Goal: Transaction & Acquisition: Register for event/course

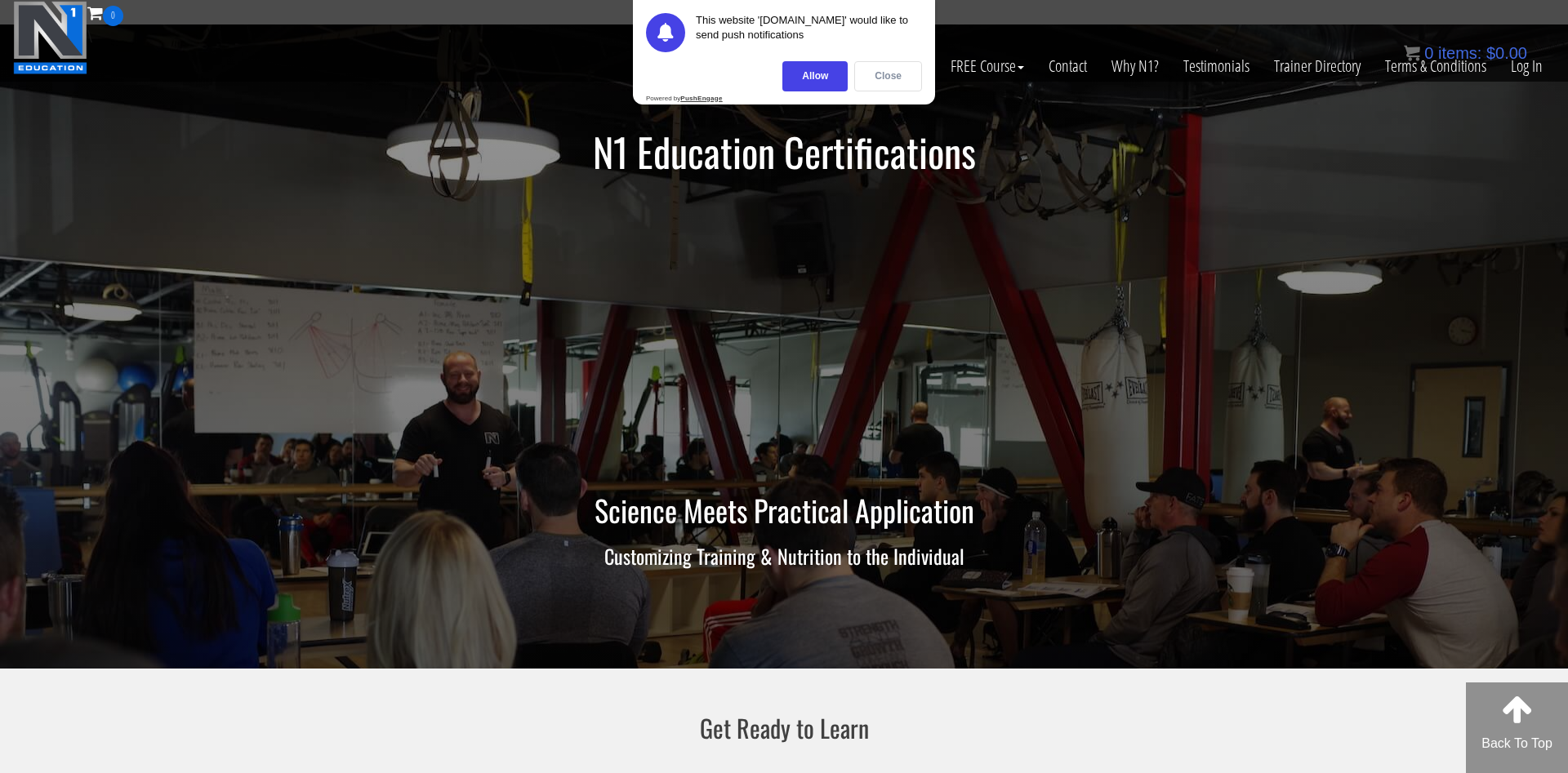
click at [872, 77] on div "Close" at bounding box center [888, 76] width 68 height 30
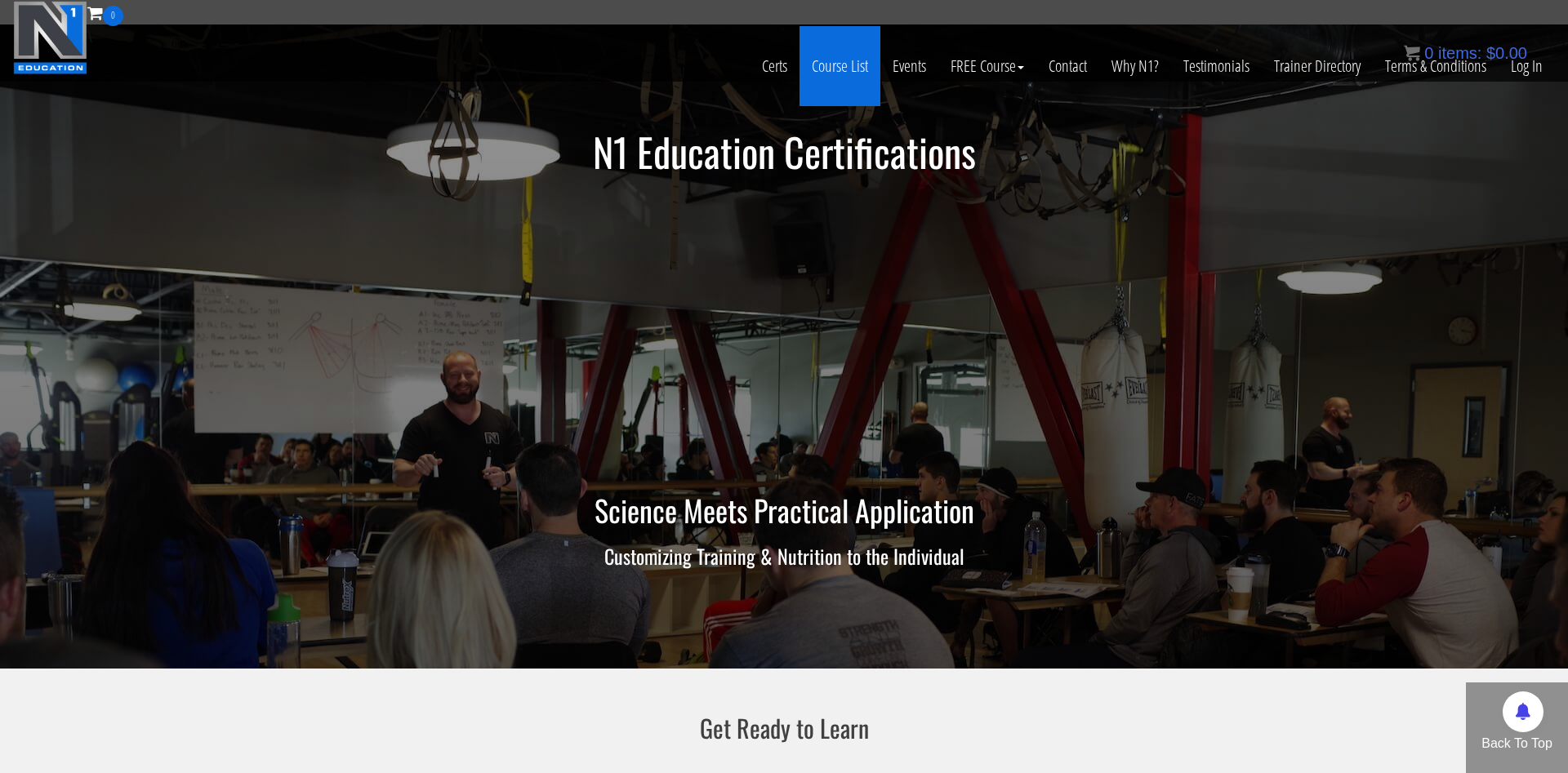
click at [828, 59] on link "Course List" at bounding box center [840, 66] width 81 height 80
click at [781, 71] on link "Certs" at bounding box center [774, 66] width 50 height 80
click at [833, 70] on link "Course List" at bounding box center [840, 66] width 81 height 80
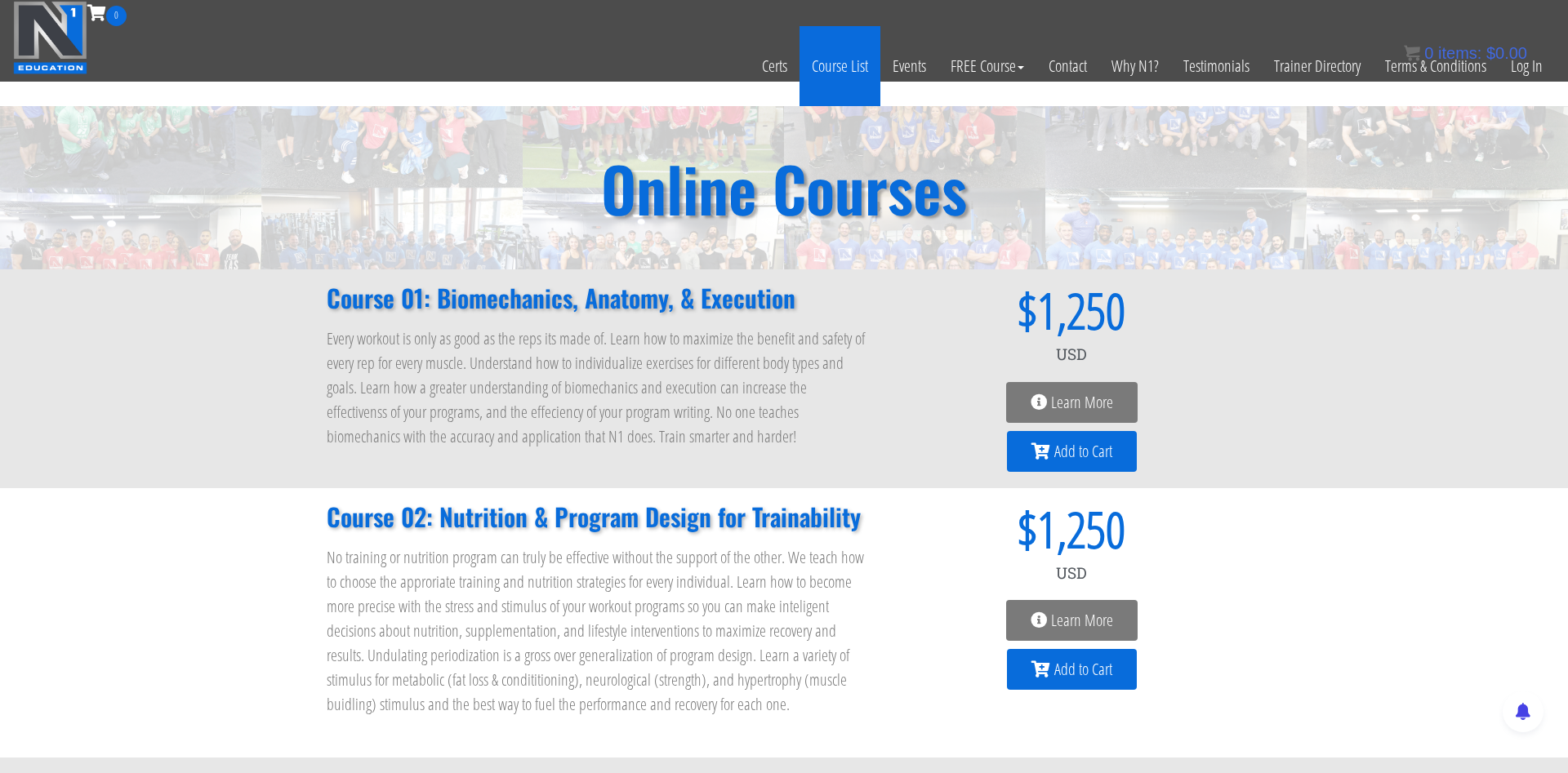
click at [839, 66] on link "Course List" at bounding box center [840, 66] width 81 height 80
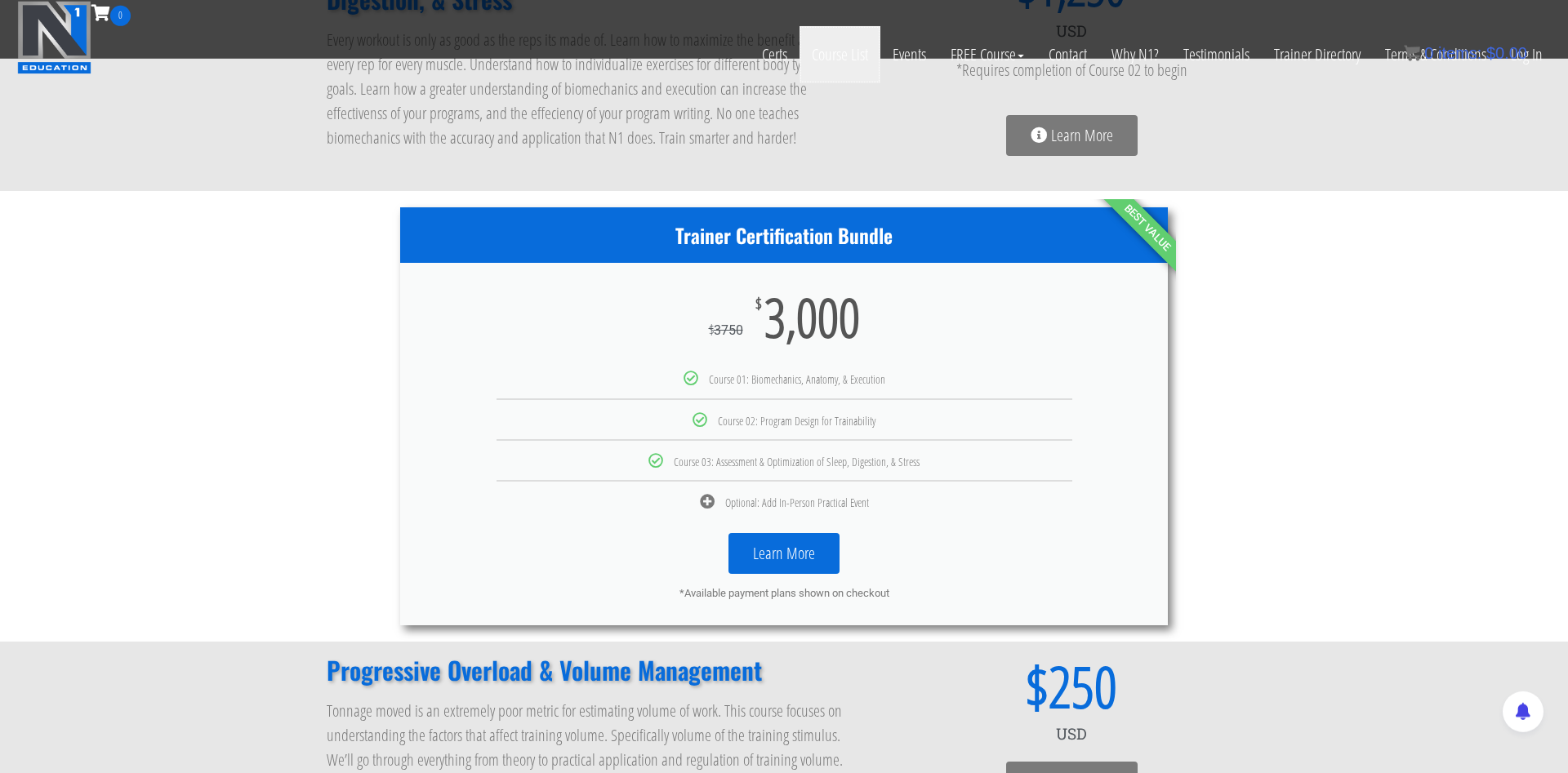
scroll to position [749, 0]
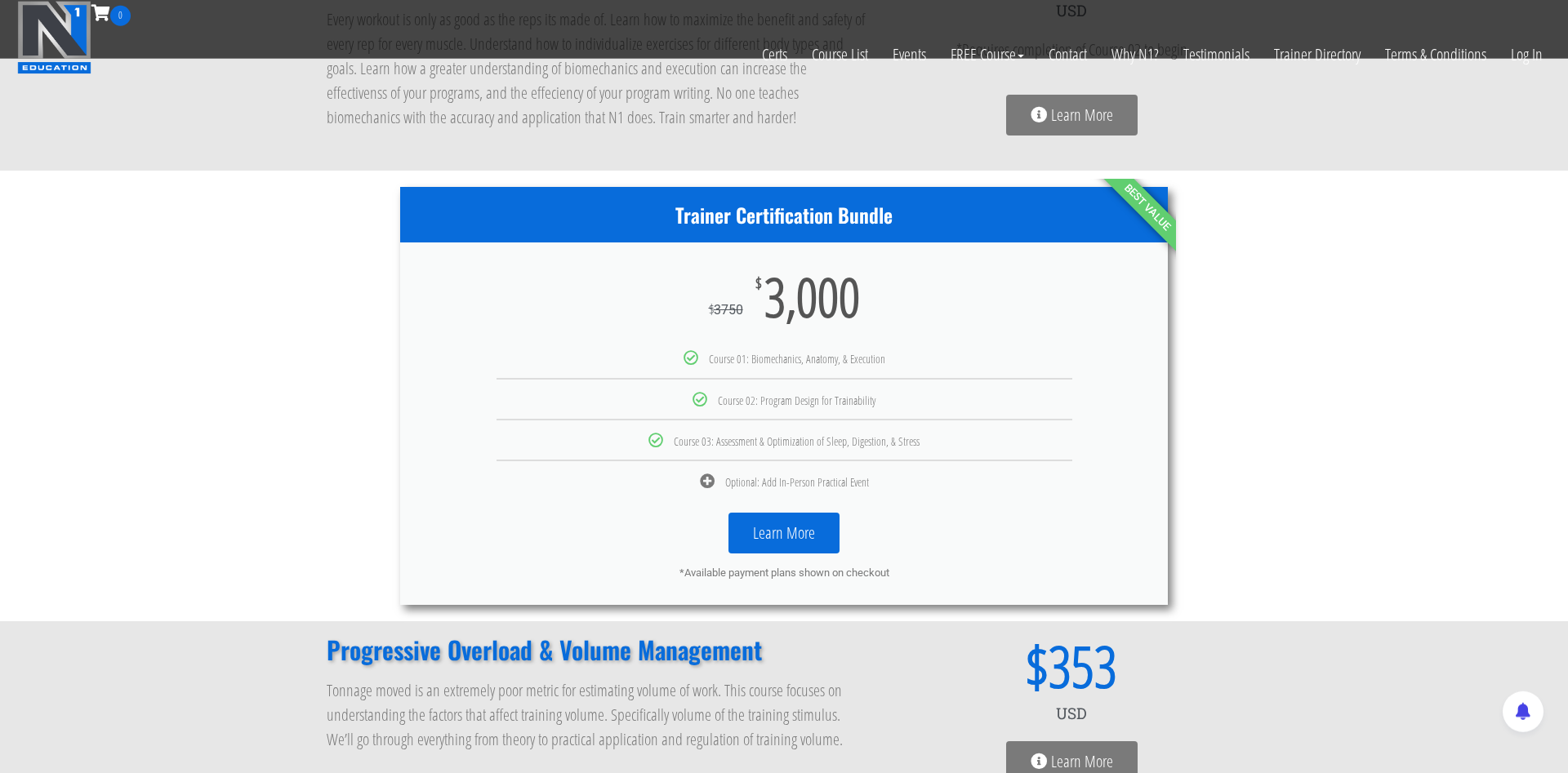
scroll to position [667, 0]
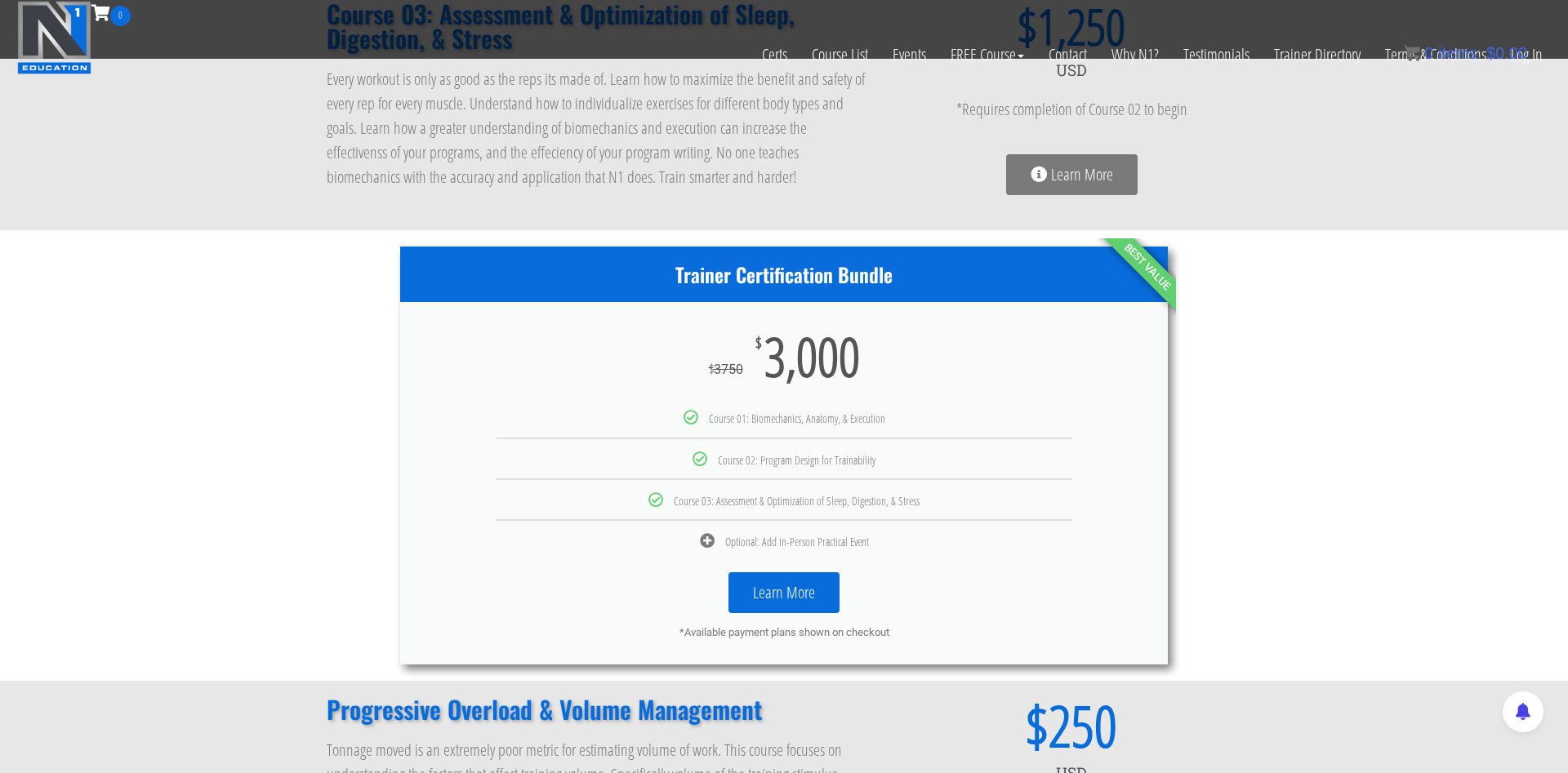
click at [705, 540] on icon at bounding box center [707, 541] width 15 height 15
click at [768, 593] on link "Learn More" at bounding box center [784, 592] width 111 height 40
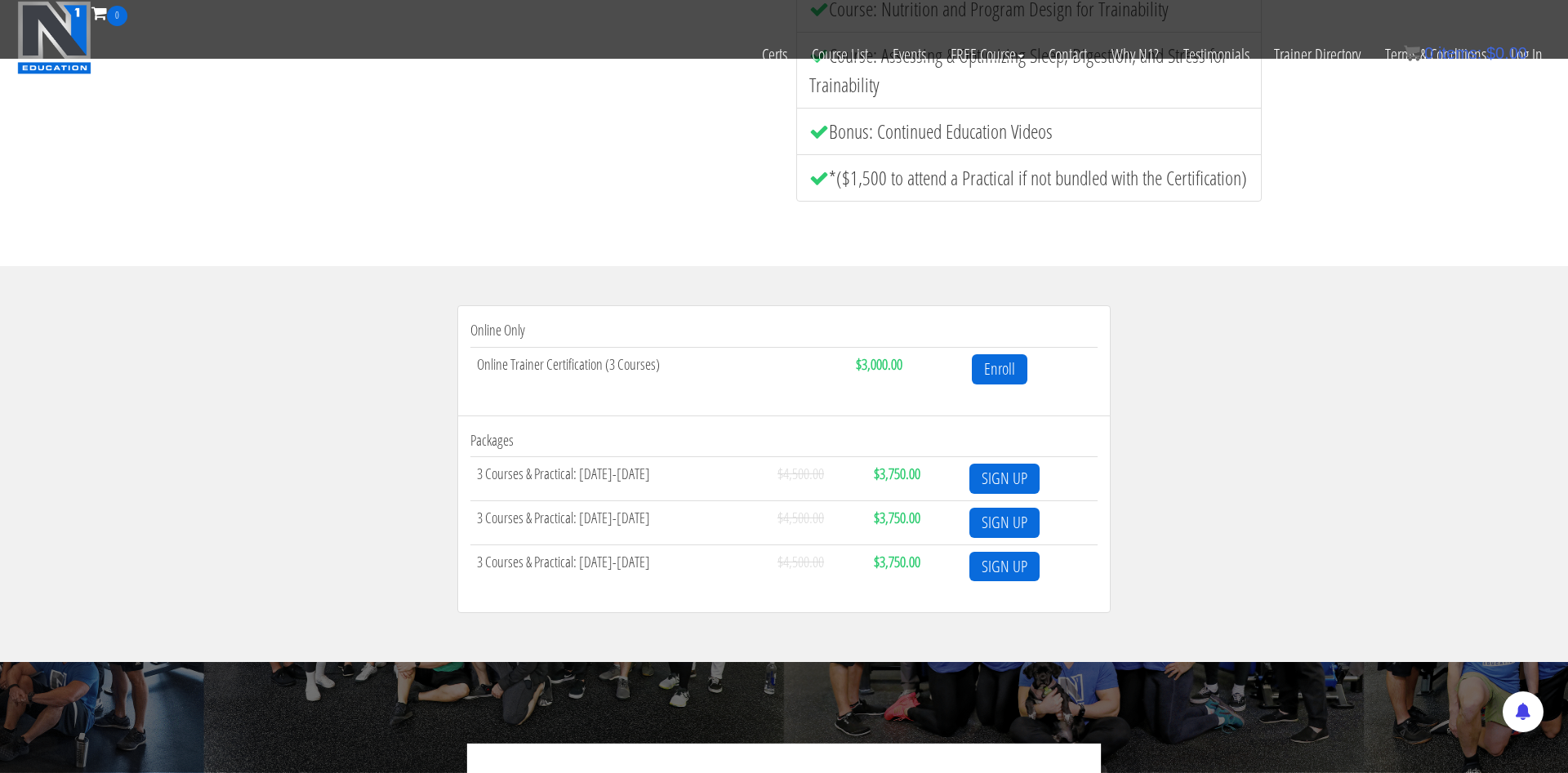
scroll to position [349, 0]
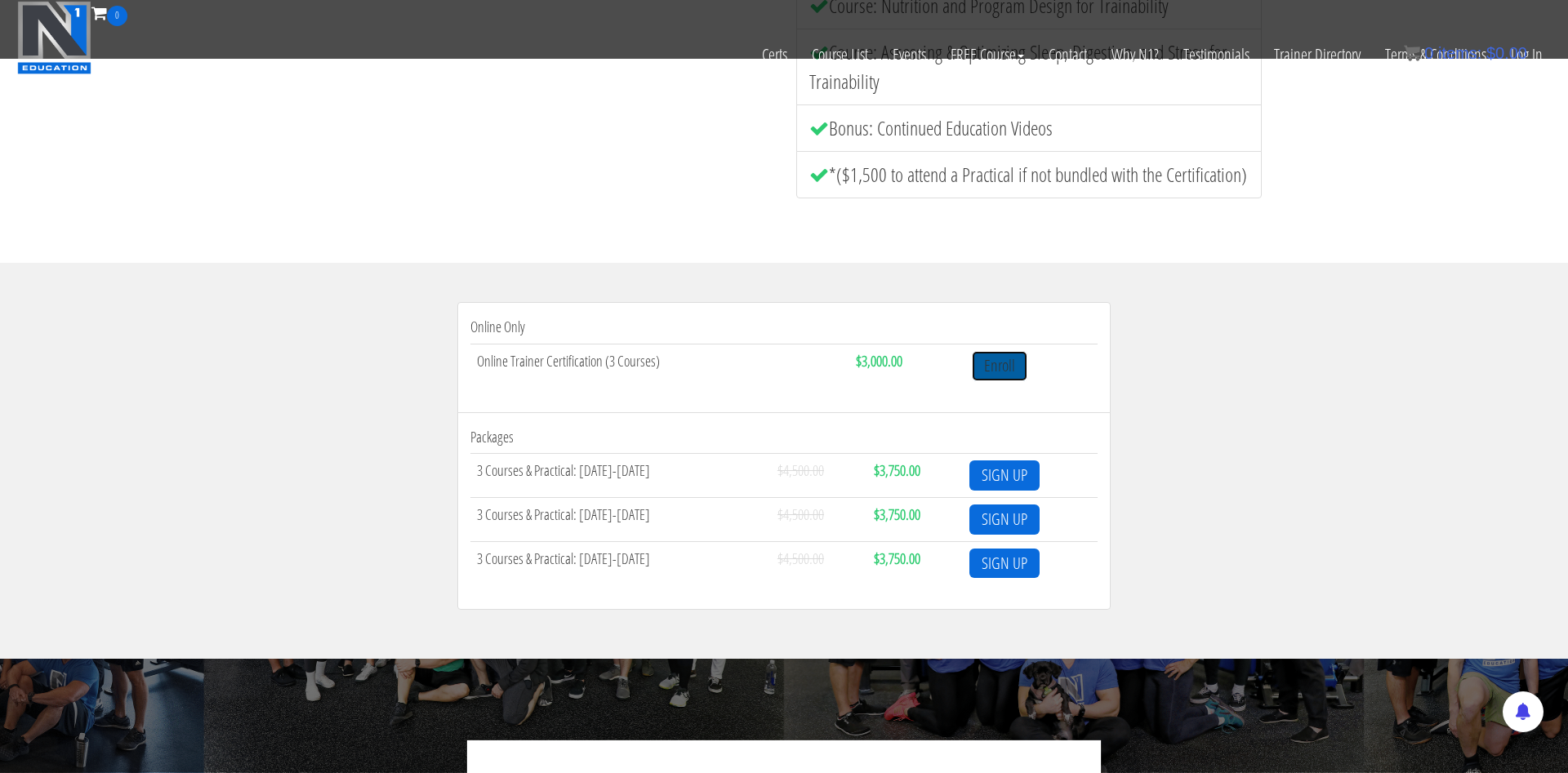
click at [1022, 362] on link "Enroll" at bounding box center [999, 366] width 55 height 30
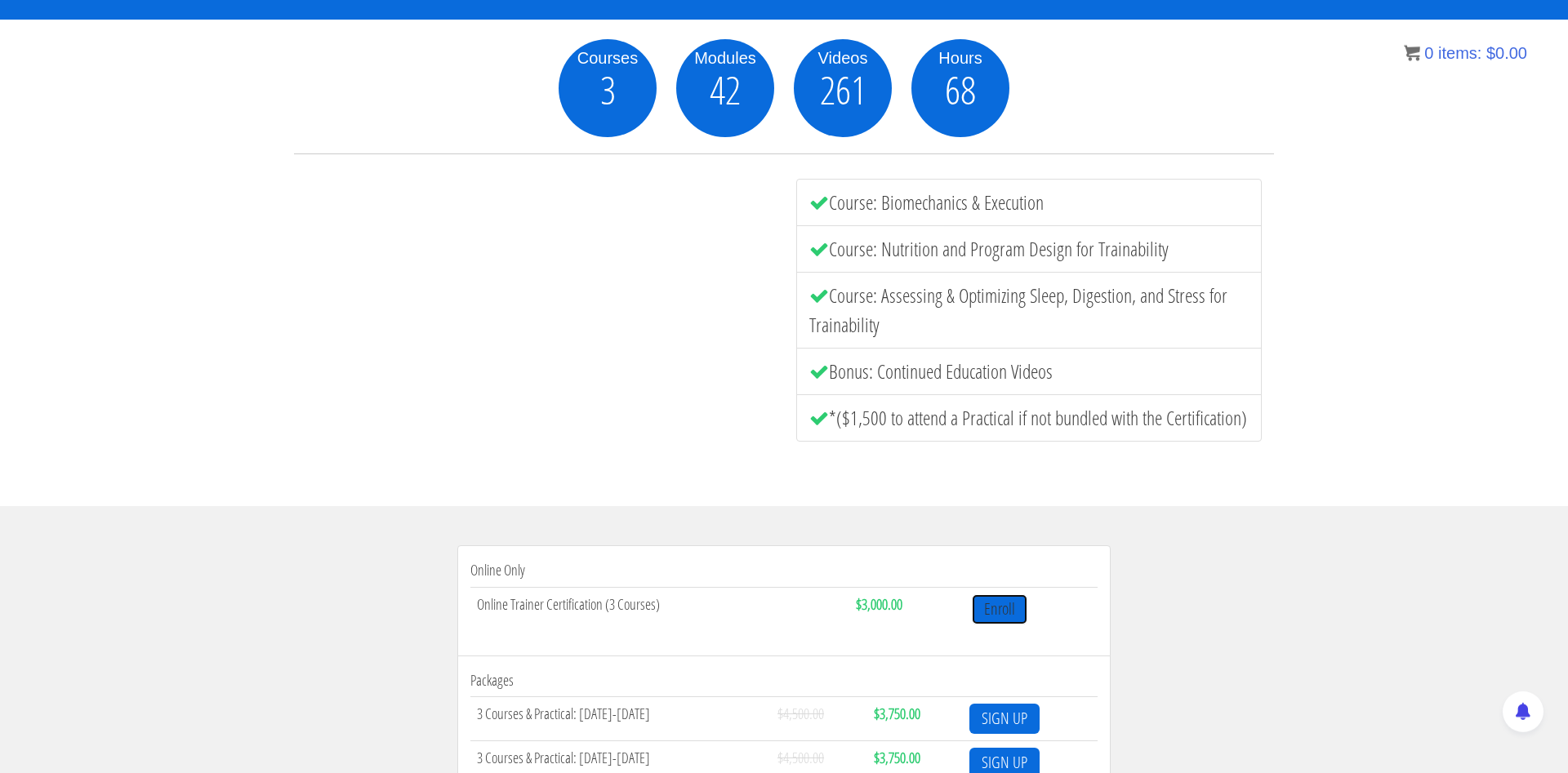
scroll to position [182, 0]
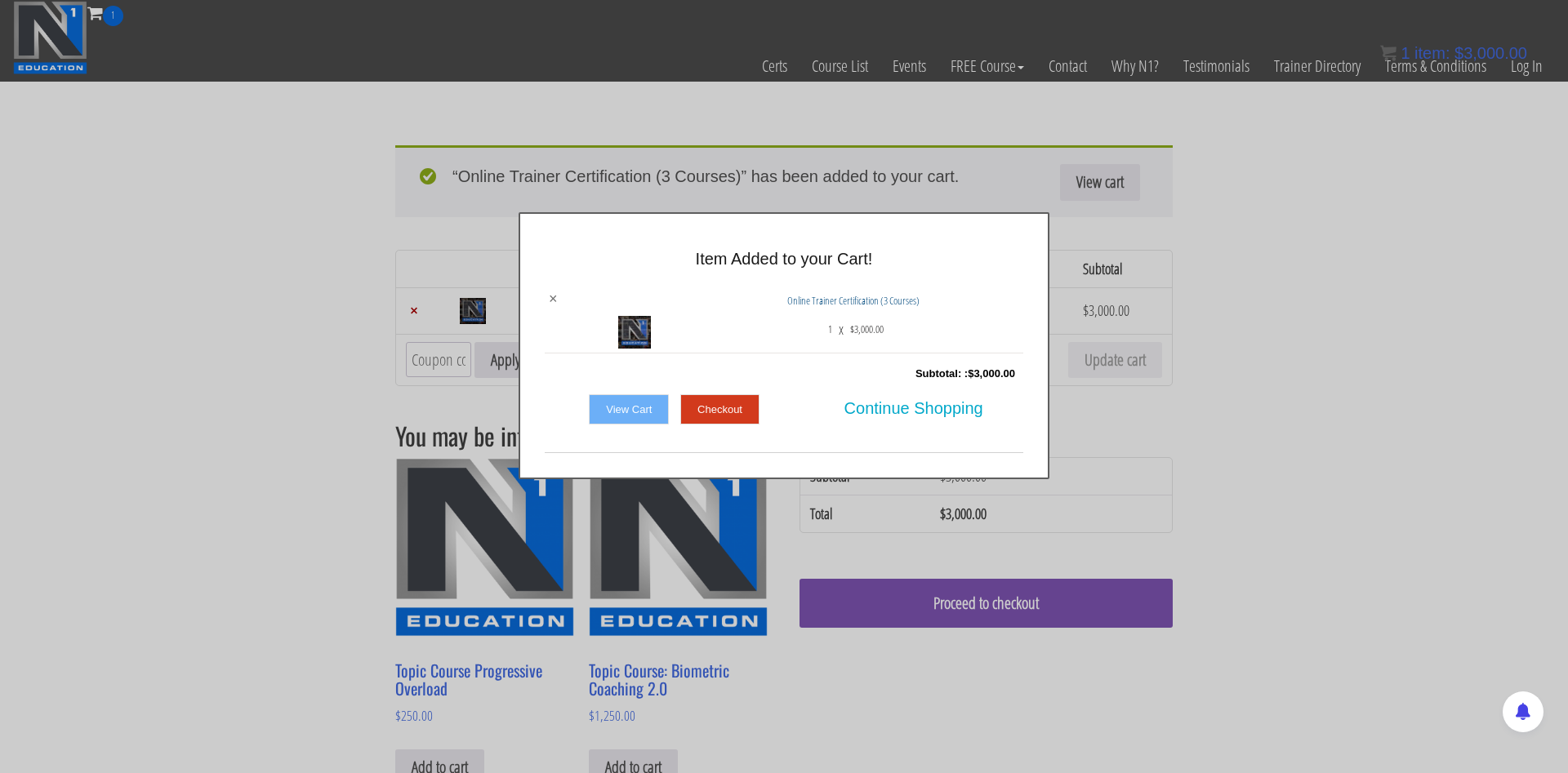
click at [552, 299] on link "×" at bounding box center [554, 299] width 9 height 15
click at [606, 418] on link "View Cart" at bounding box center [628, 409] width 80 height 31
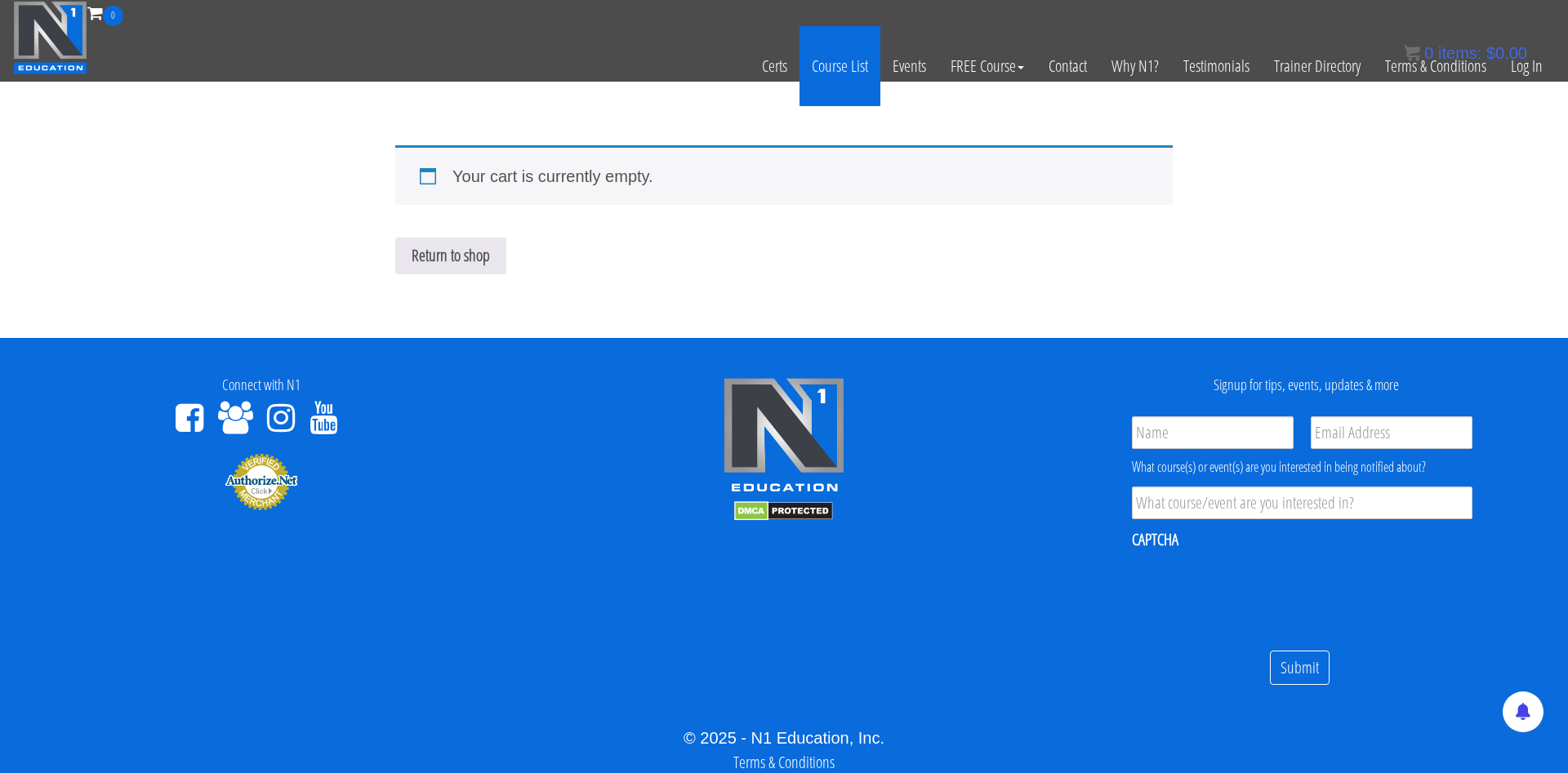
click at [844, 73] on link "Course List" at bounding box center [840, 66] width 81 height 80
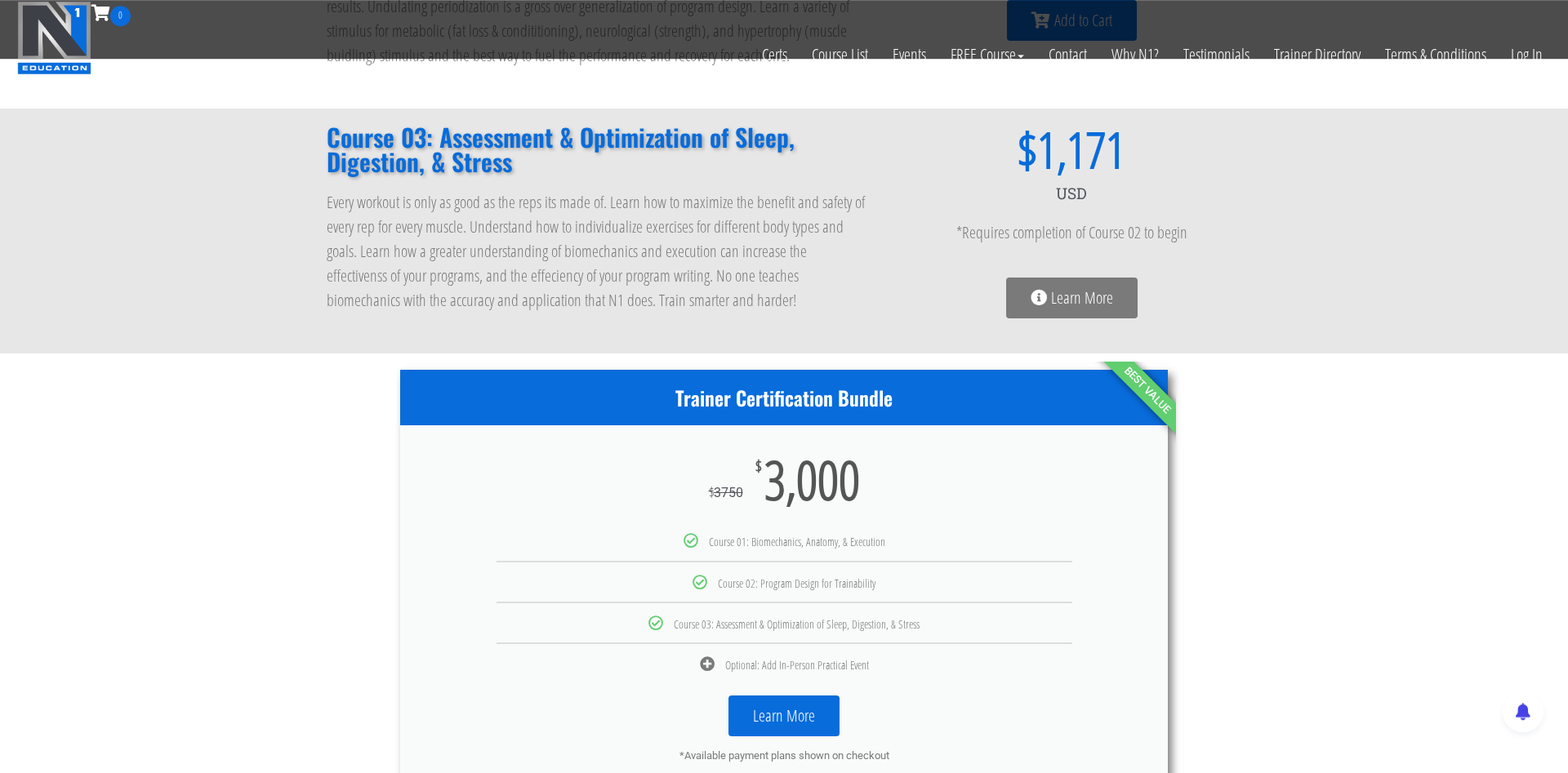
scroll to position [583, 0]
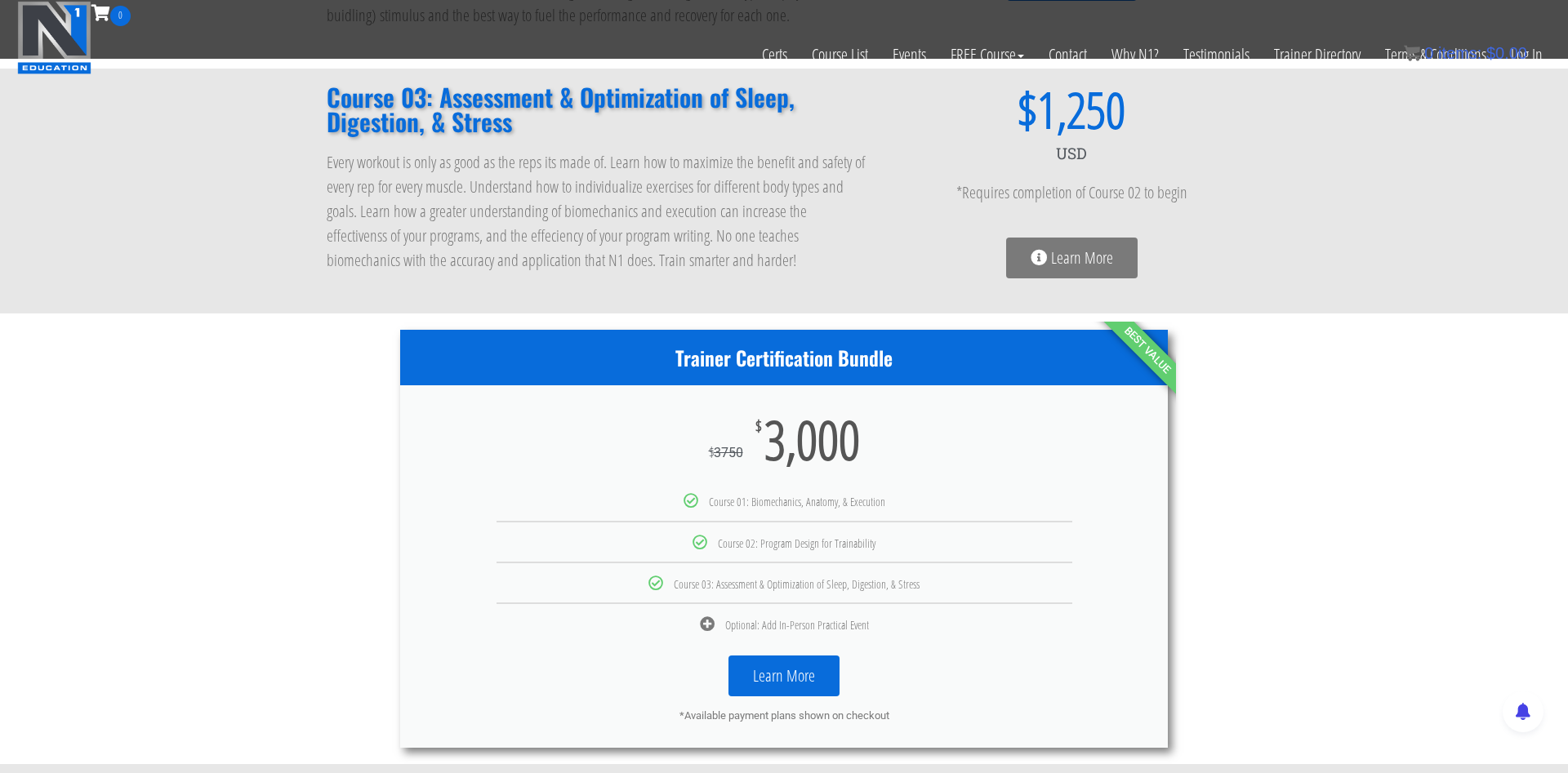
click at [705, 626] on icon at bounding box center [707, 624] width 15 height 15
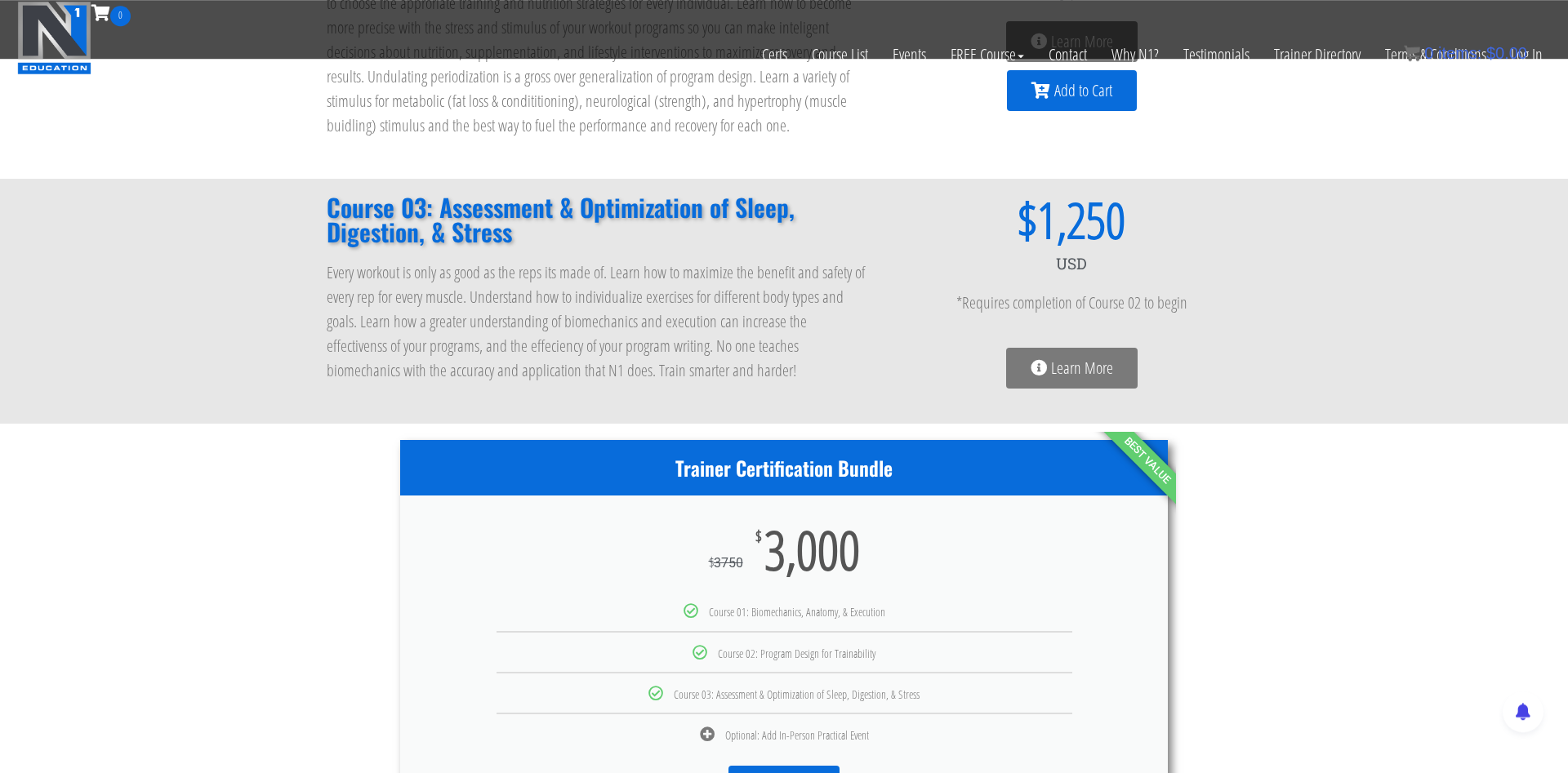
scroll to position [499, 0]
